Goal: Task Accomplishment & Management: Manage account settings

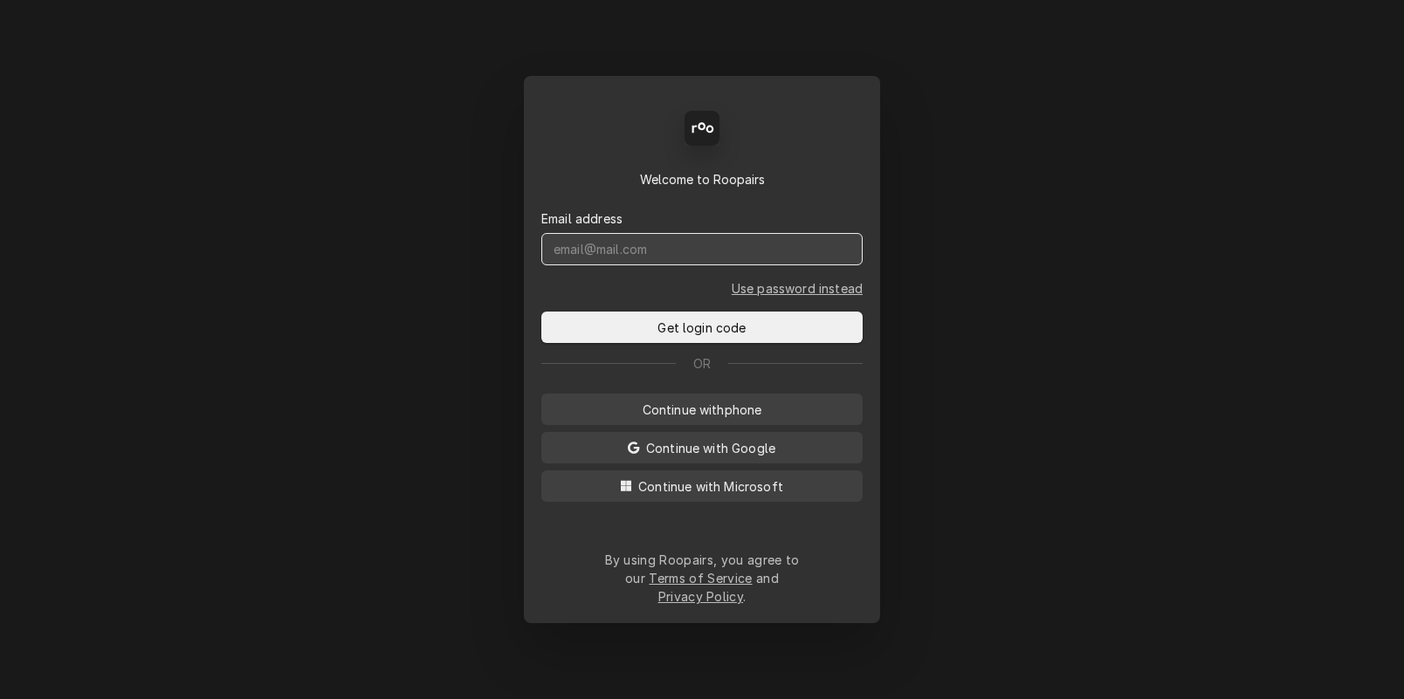
click at [635, 264] on input "Dynamic Content Wrapper" at bounding box center [701, 249] width 321 height 32
type input "[DOMAIN_NAME][EMAIL_ADDRESS][DOMAIN_NAME]"
click at [541, 312] on button "Get login code" at bounding box center [701, 327] width 321 height 31
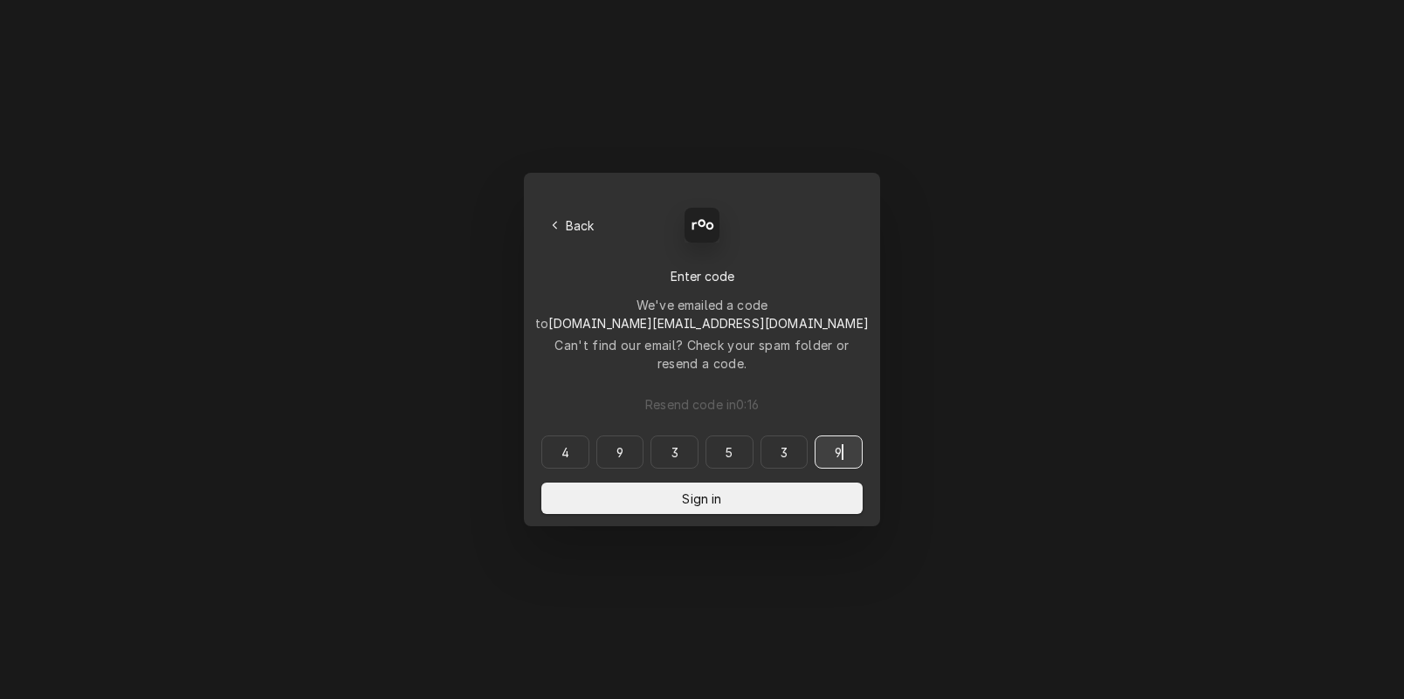
type input "493539"
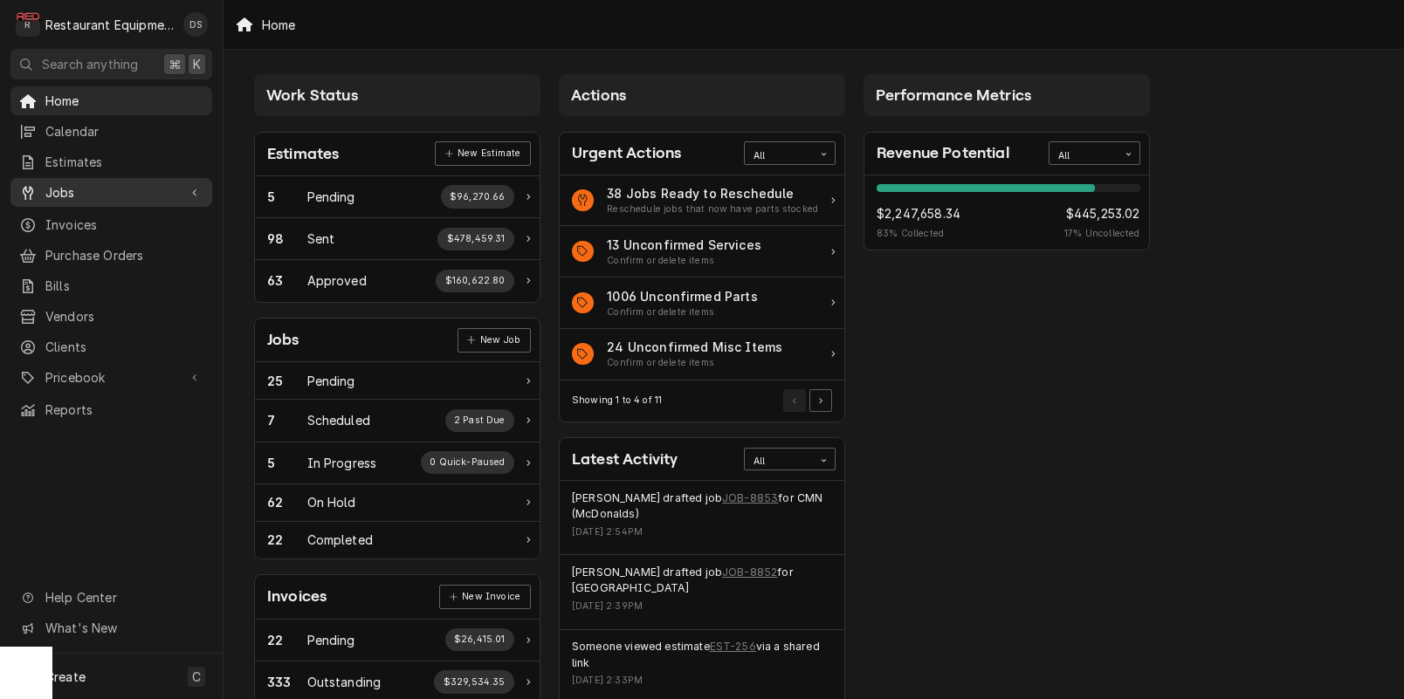
click at [72, 189] on span "Jobs" at bounding box center [111, 192] width 132 height 18
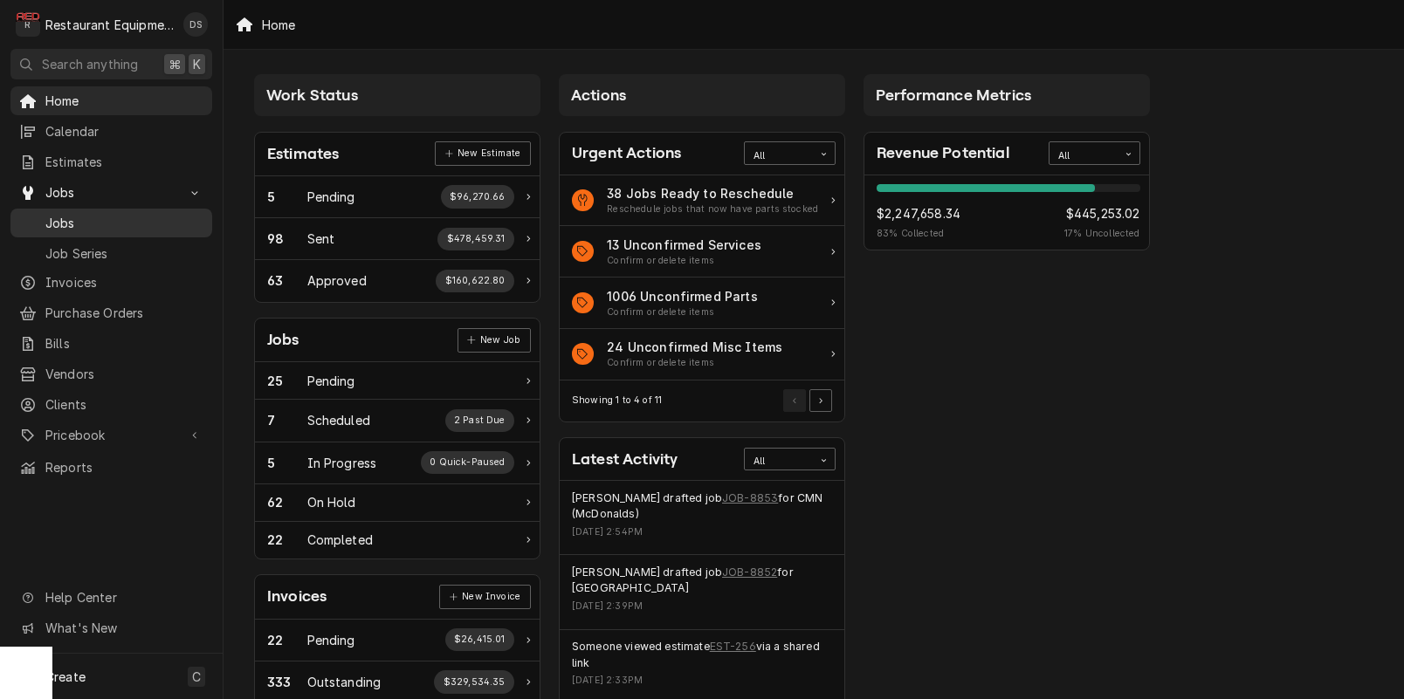
click at [70, 215] on span "Jobs" at bounding box center [124, 223] width 158 height 18
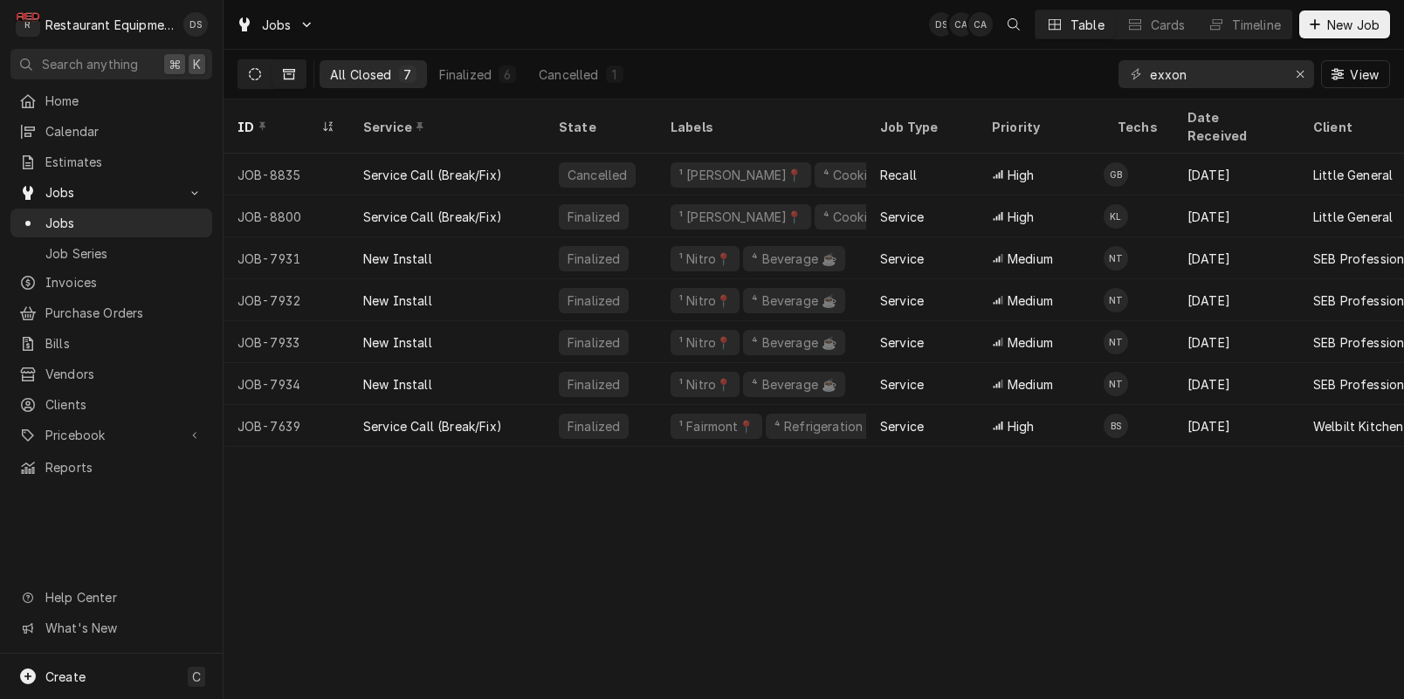
click at [264, 74] on button "Dynamic Content Wrapper" at bounding box center [254, 74] width 33 height 28
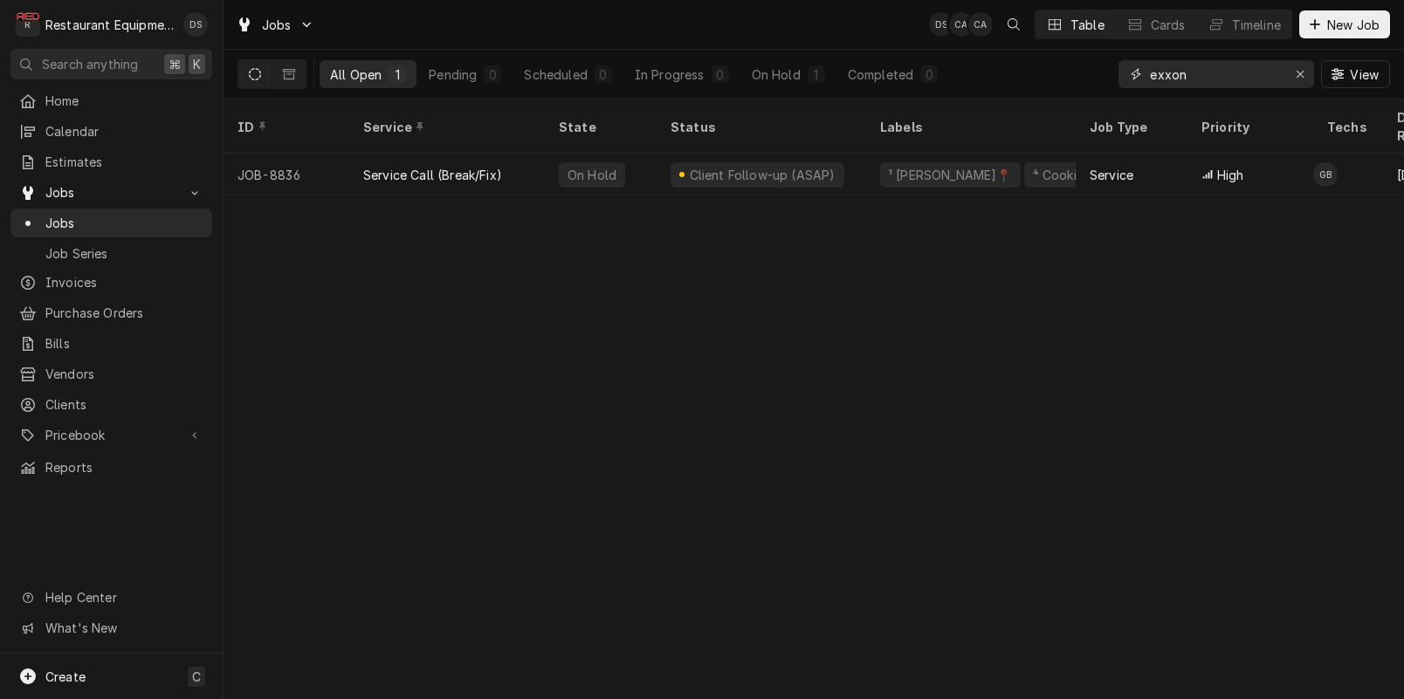
drag, startPoint x: 1226, startPoint y: 78, endPoint x: 1068, endPoint y: 66, distance: 159.3
click at [1068, 66] on div "All Open 1 Pending 0 Scheduled 0 In Progress 0 On Hold 1 Completed 0 exxon View" at bounding box center [813, 74] width 1152 height 49
type input "shady"
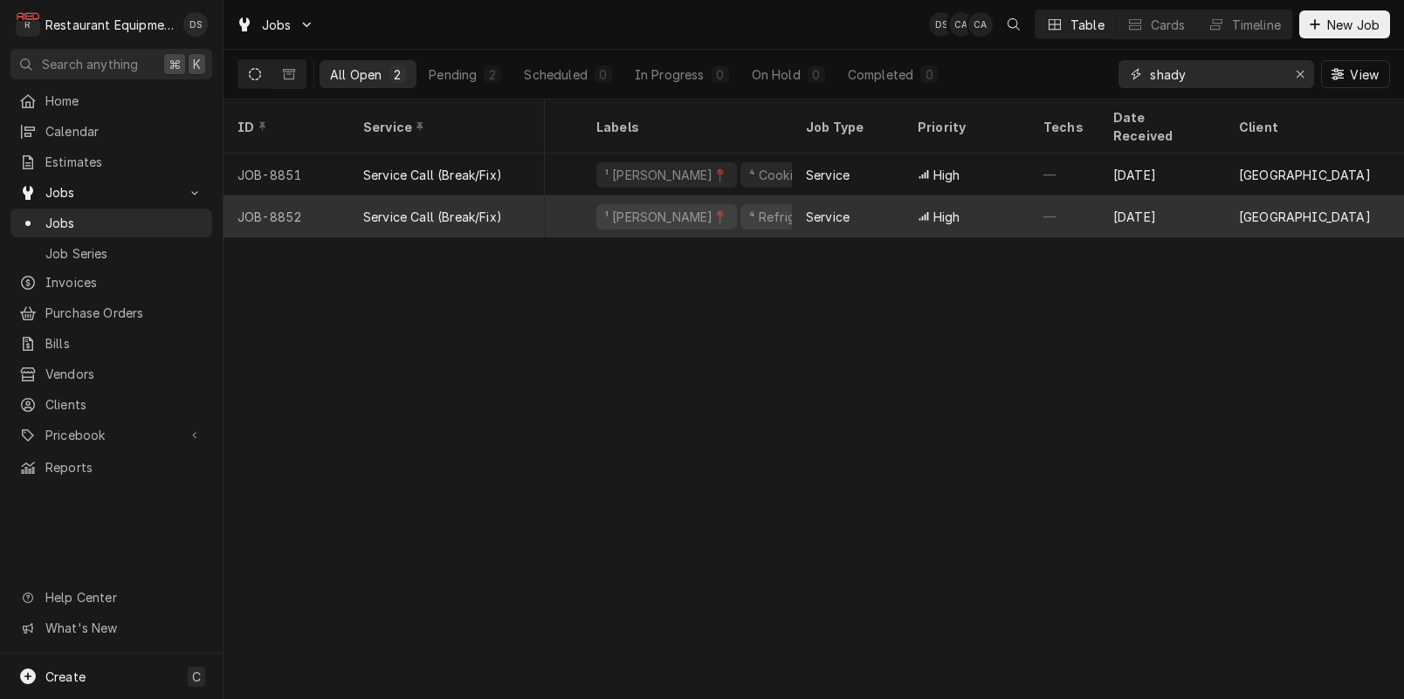
scroll to position [0, 457]
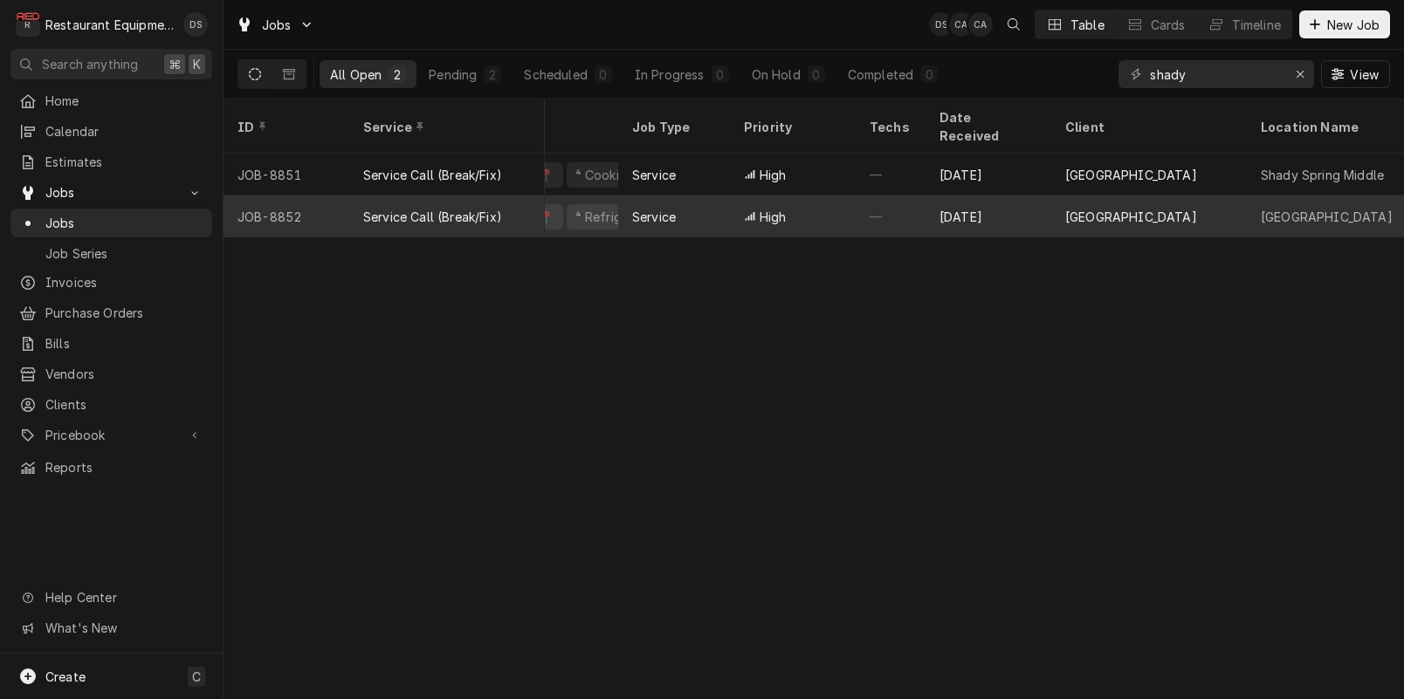
click at [910, 198] on div "—" at bounding box center [890, 217] width 70 height 42
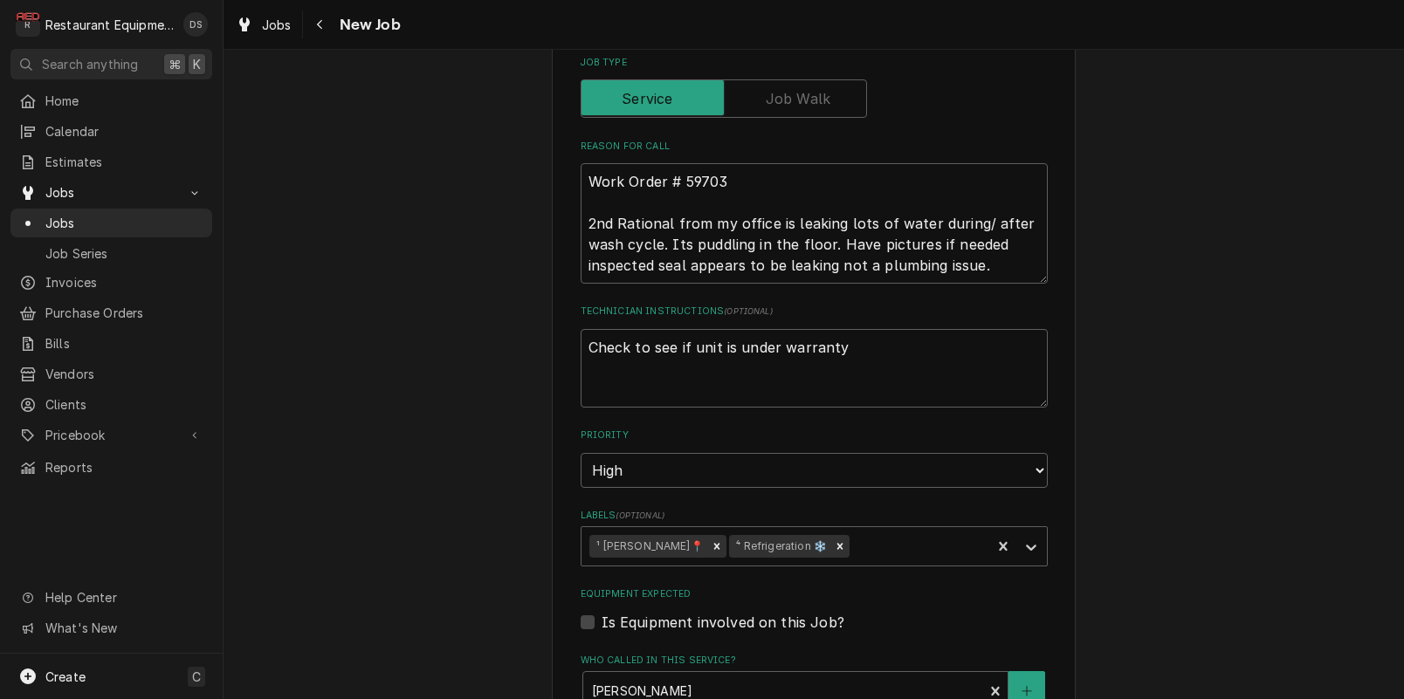
scroll to position [1405, 0]
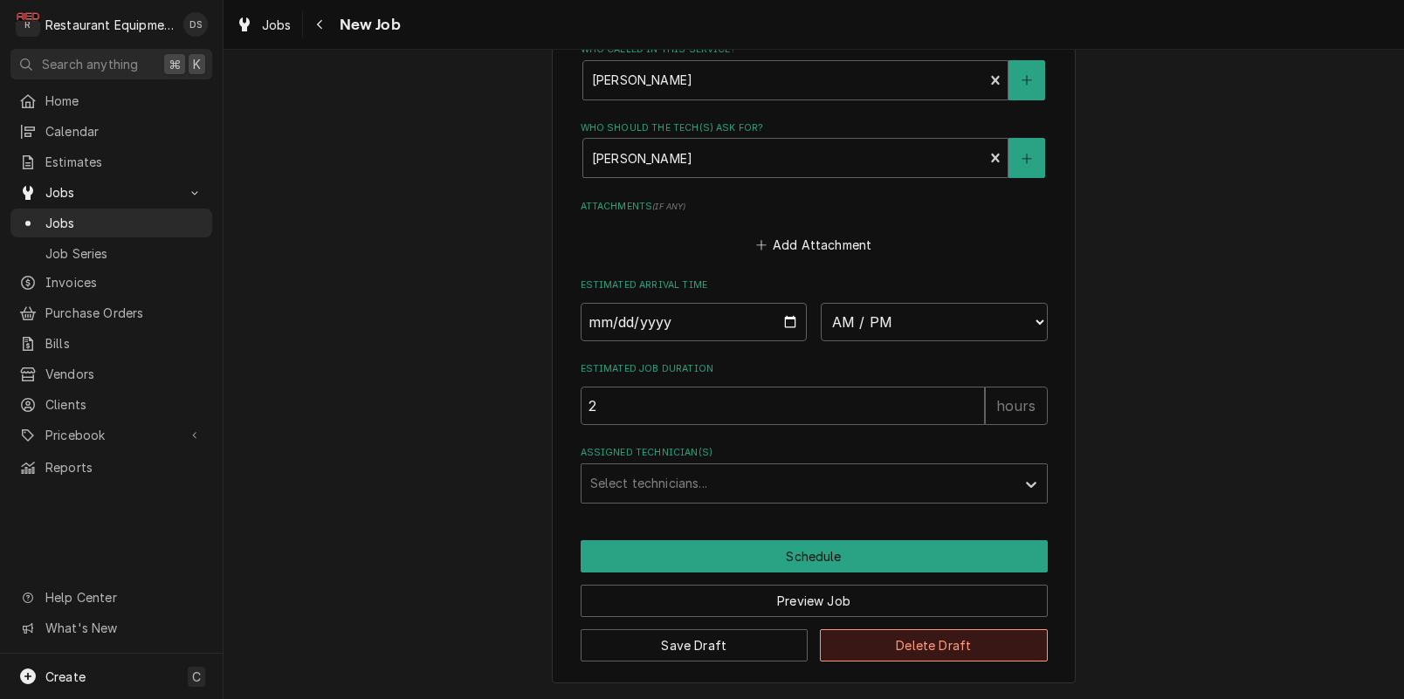
click at [888, 644] on button "Delete Draft" at bounding box center [934, 645] width 228 height 32
type textarea "x"
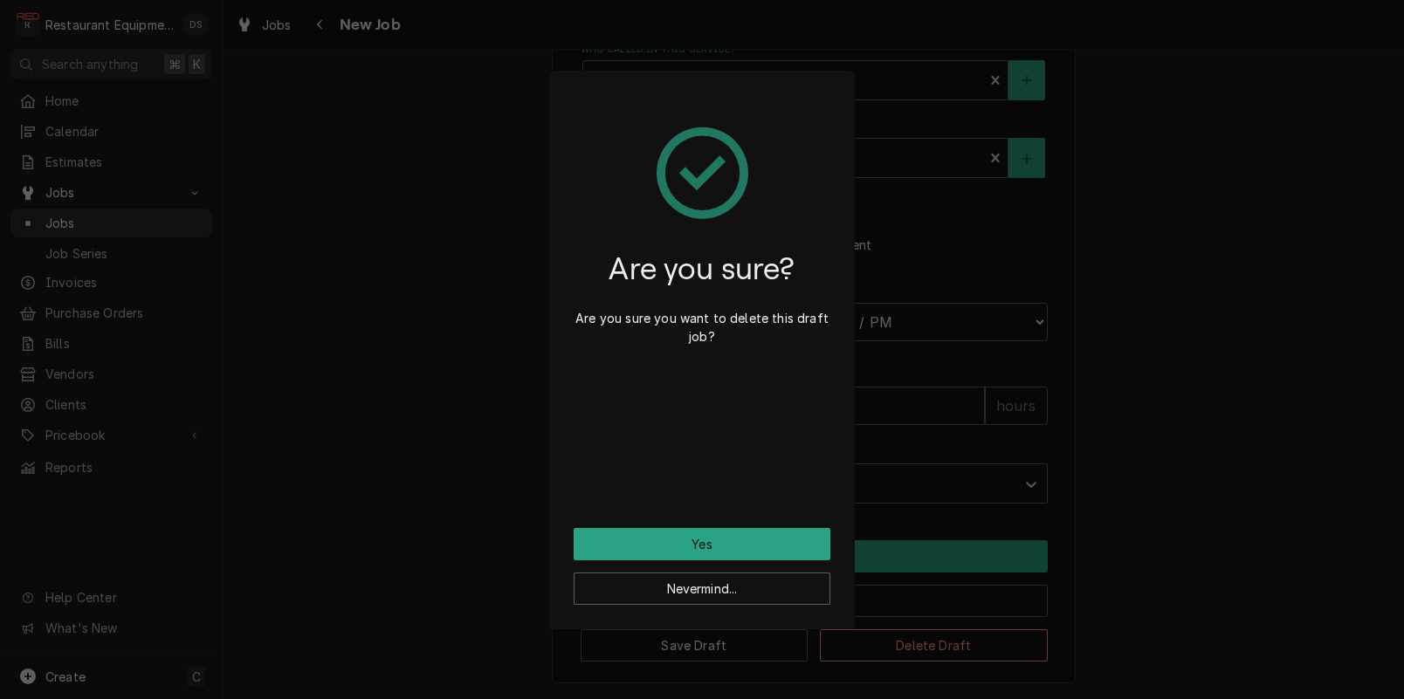
click at [787, 561] on div "Nevermind..." at bounding box center [701, 582] width 257 height 45
